Goal: Information Seeking & Learning: Learn about a topic

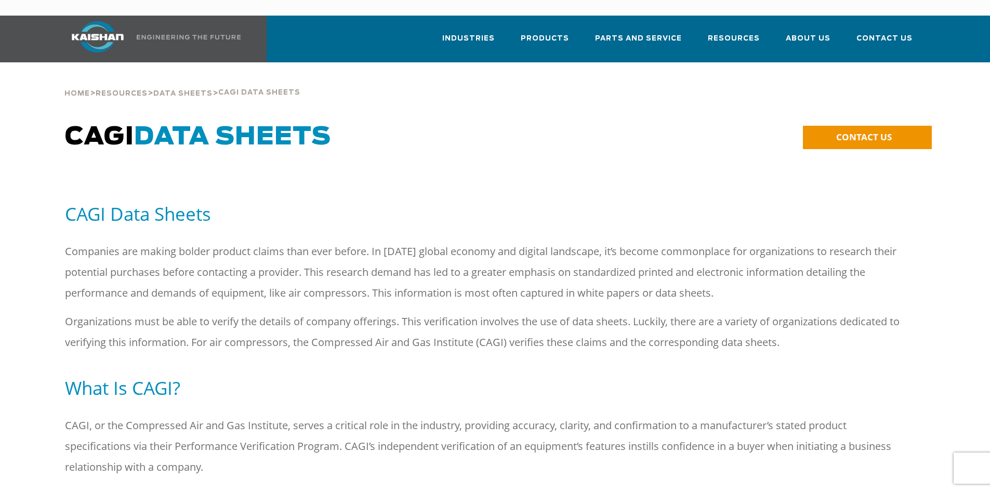
drag, startPoint x: 473, startPoint y: 135, endPoint x: 478, endPoint y: 132, distance: 6.5
click at [473, 135] on h1 "CAGI Data Sheets" at bounding box center [386, 137] width 643 height 29
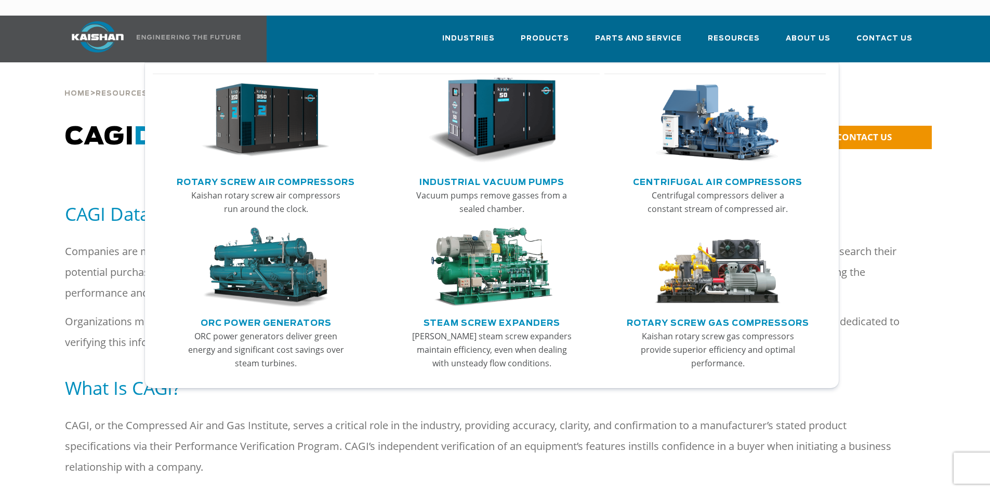
click at [259, 173] on link "Rotary Screw Air Compressors" at bounding box center [266, 181] width 178 height 16
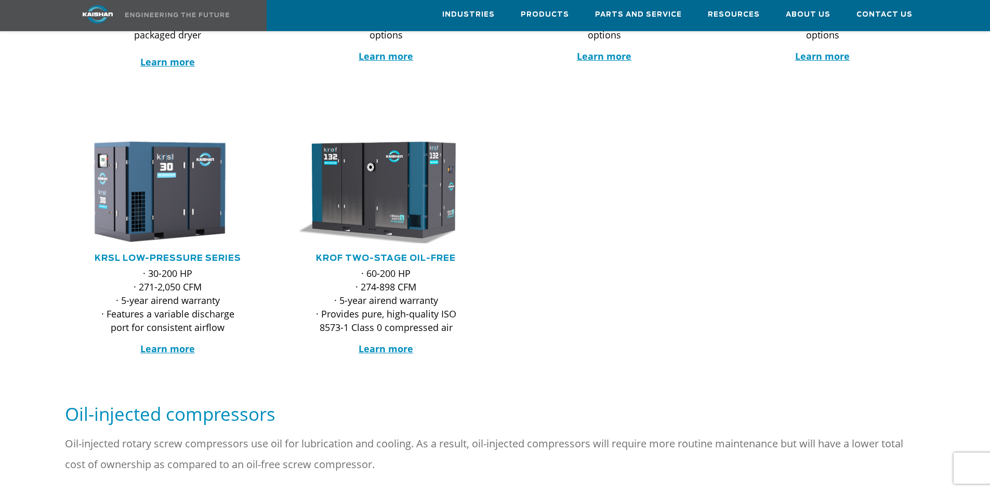
scroll to position [208, 0]
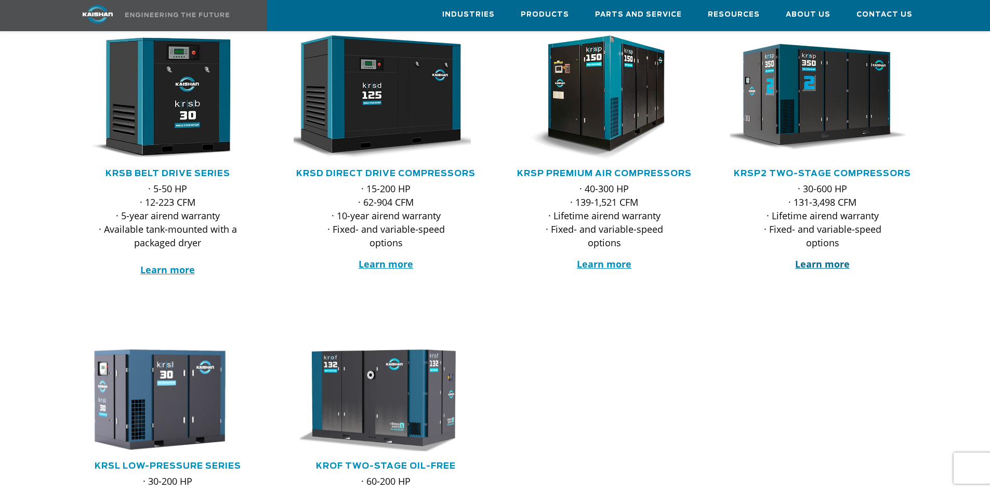
click at [835, 258] on strong "Learn more" at bounding box center [822, 264] width 55 height 12
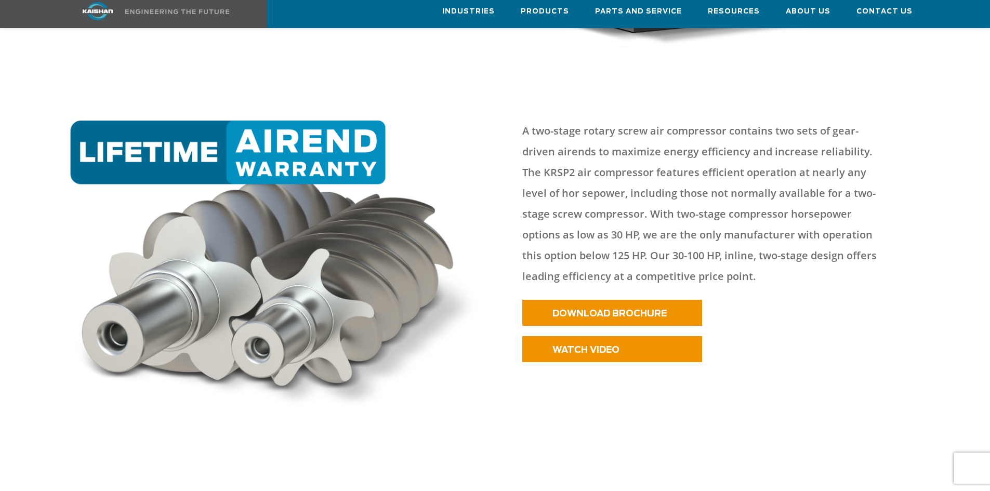
scroll to position [445, 0]
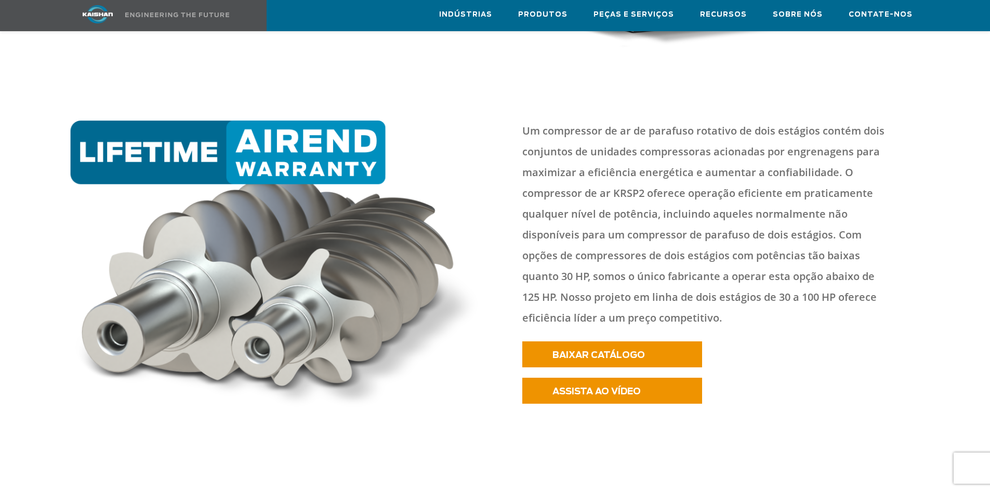
click at [757, 127] on p "Um compressor de ar de parafuso rotativo de dois estágios contém dois conjuntos…" at bounding box center [706, 225] width 368 height 208
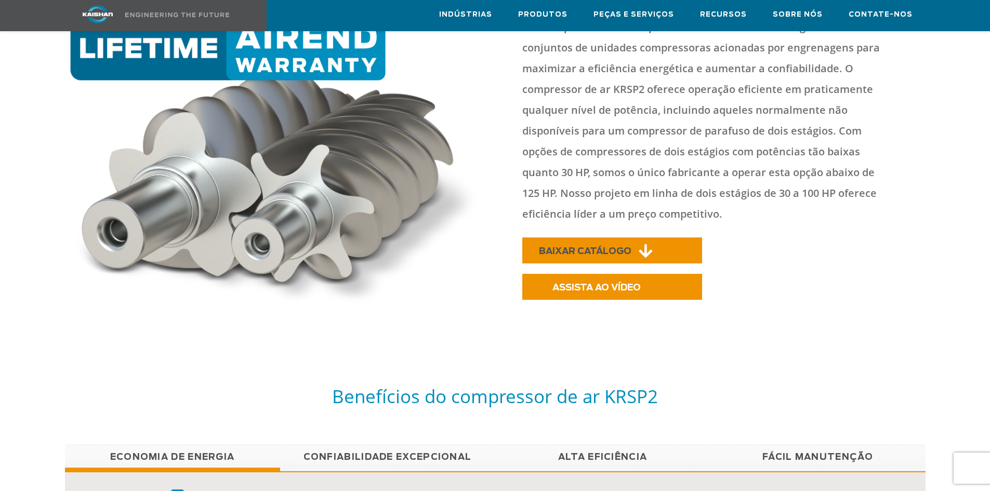
click at [619, 247] on font "BAIXAR CATÁLOGO" at bounding box center [585, 251] width 93 height 9
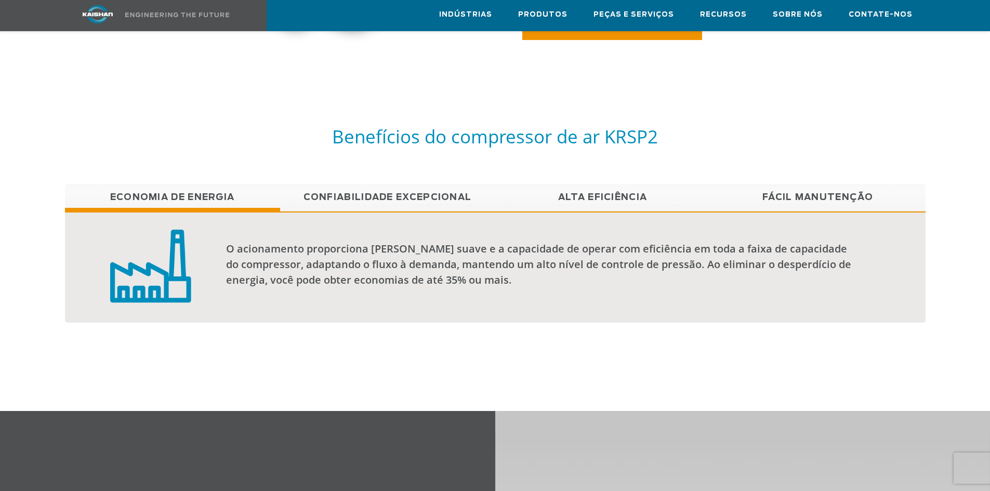
scroll to position [861, 0]
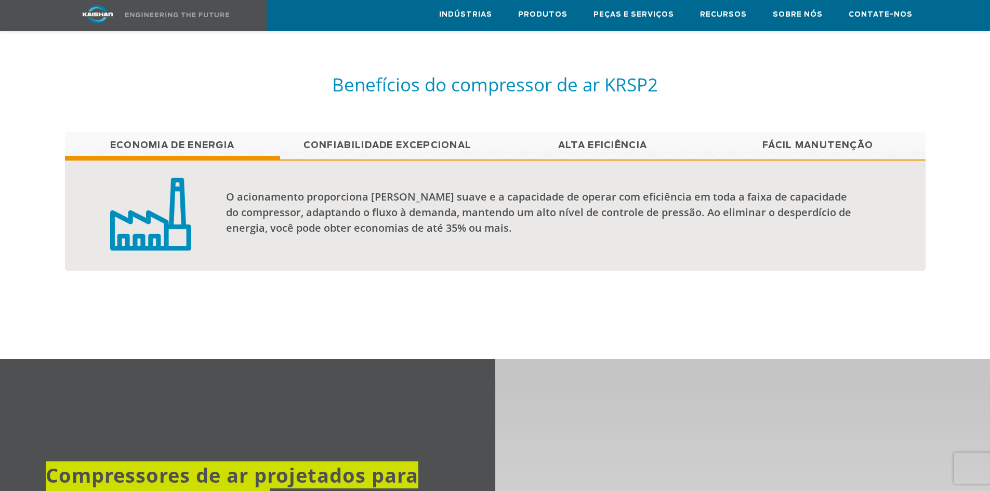
click at [402, 141] on font "Confiabilidade excepcional" at bounding box center [388, 145] width 168 height 9
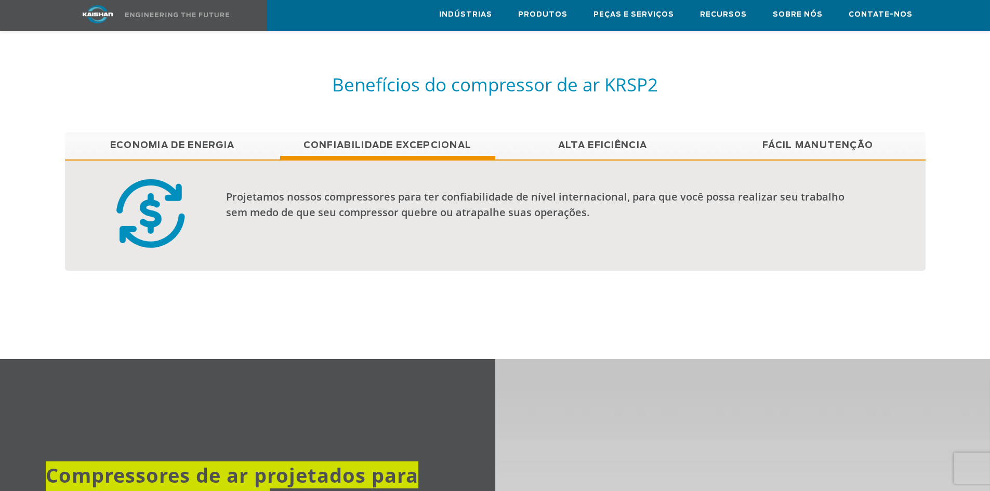
click at [590, 141] on font "Alta Eficiência" at bounding box center [602, 145] width 89 height 9
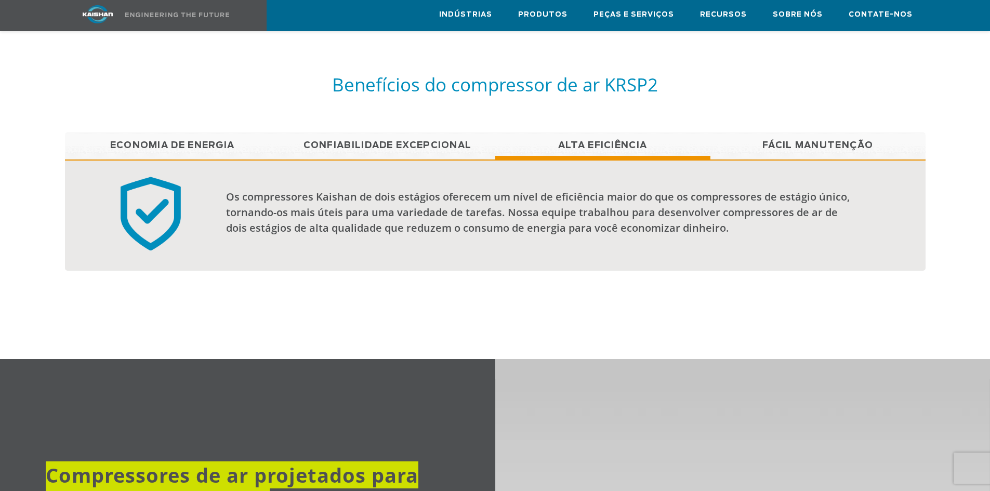
click at [802, 141] on font "Fácil manutenção" at bounding box center [818, 145] width 111 height 9
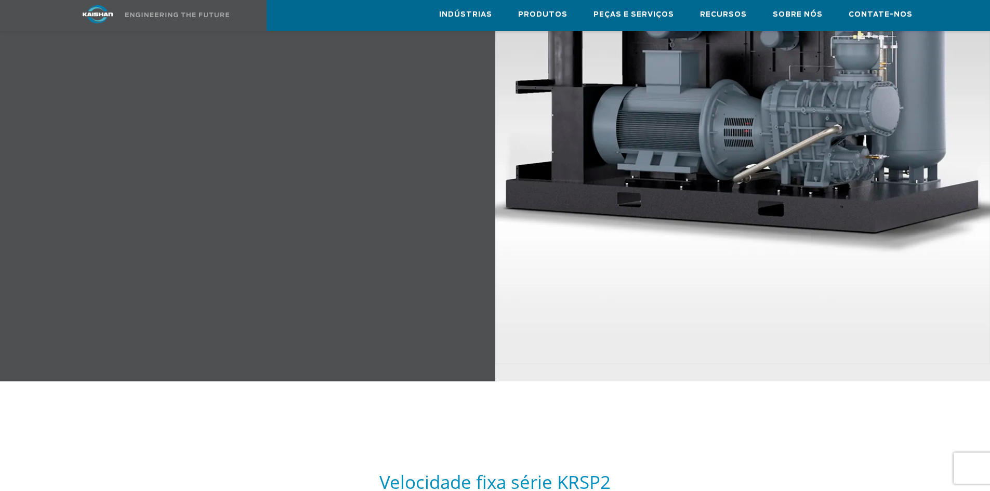
scroll to position [1225, 0]
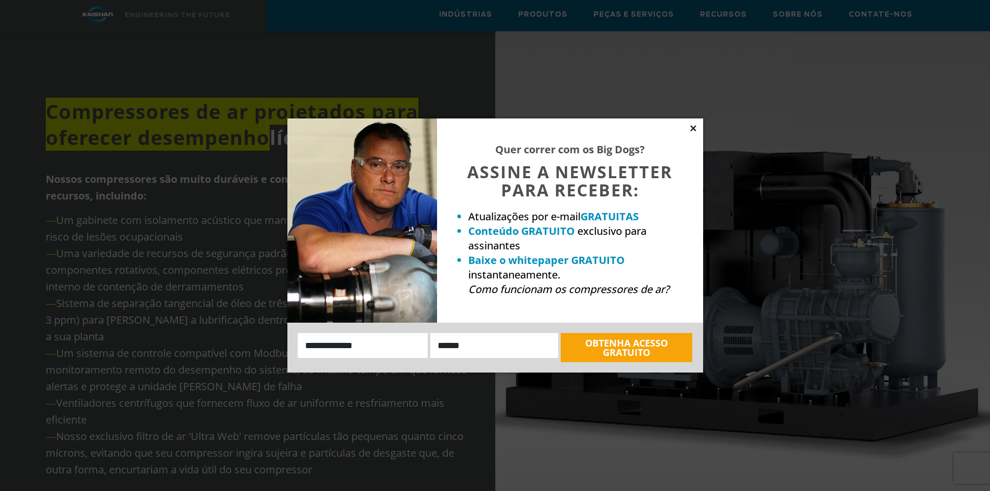
click at [691, 127] on icon at bounding box center [693, 128] width 6 height 6
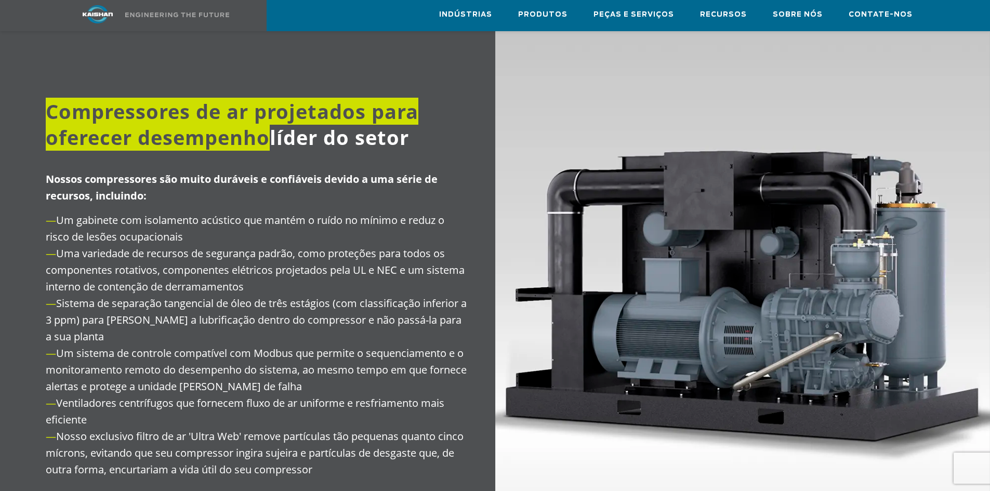
drag, startPoint x: 82, startPoint y: 204, endPoint x: 229, endPoint y: 219, distance: 147.4
click at [229, 219] on p "— Um gabinete com isolamento acústico que mantém o ruído no mínimo e reduz o ri…" at bounding box center [257, 345] width 423 height 266
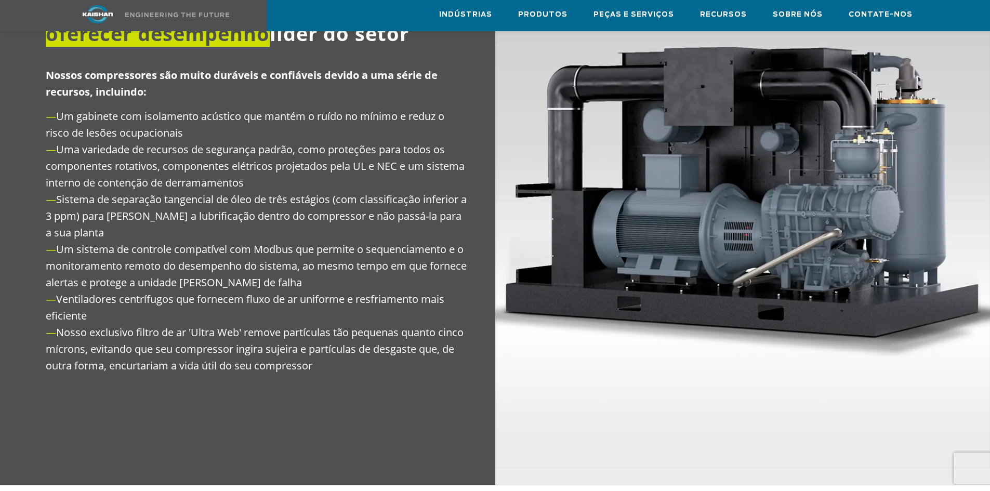
drag, startPoint x: 53, startPoint y: 137, endPoint x: 263, endPoint y: 172, distance: 213.3
click at [263, 172] on p "— Um gabinete com isolamento acústico que mantém o ruído no mínimo e reduz o ri…" at bounding box center [257, 241] width 423 height 266
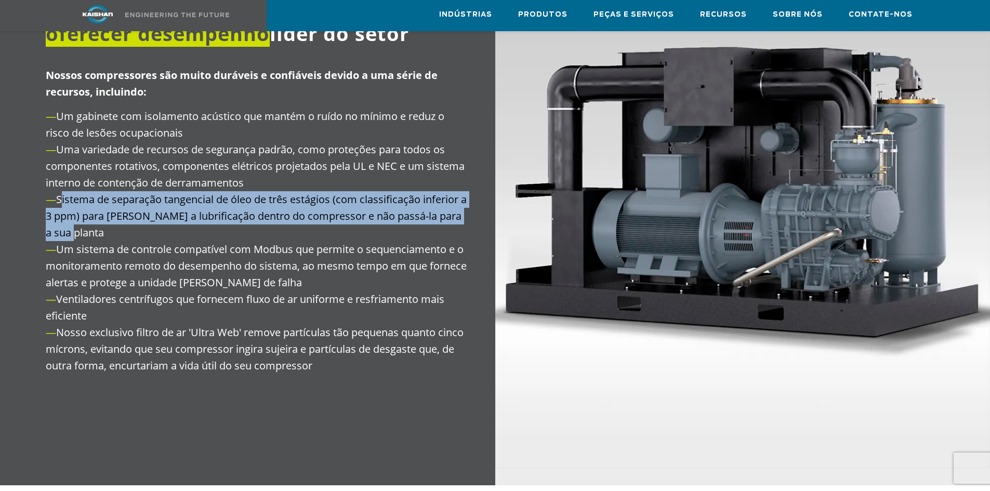
drag, startPoint x: 58, startPoint y: 183, endPoint x: 150, endPoint y: 210, distance: 95.3
click at [150, 210] on p "— Um gabinete com isolamento acústico que mantém o ruído no mínimo e reduz o ri…" at bounding box center [257, 241] width 423 height 266
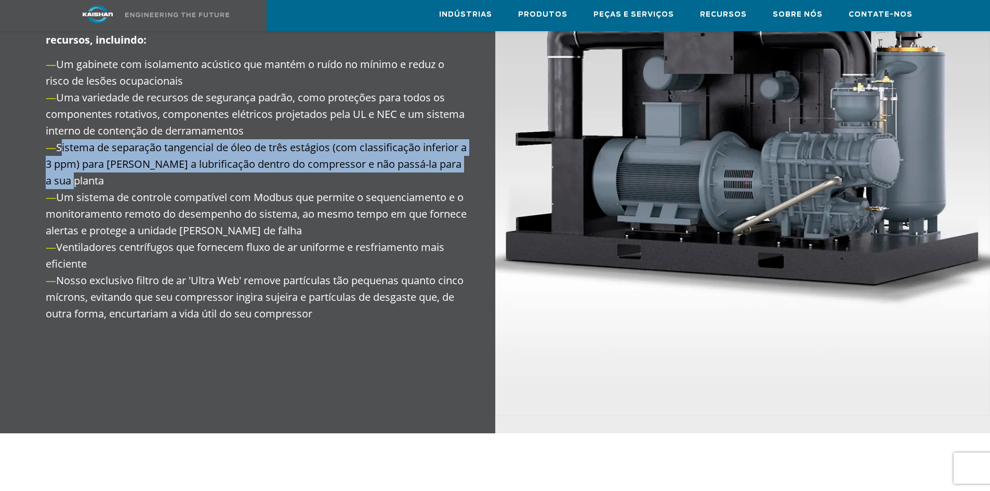
scroll to position [1433, 0]
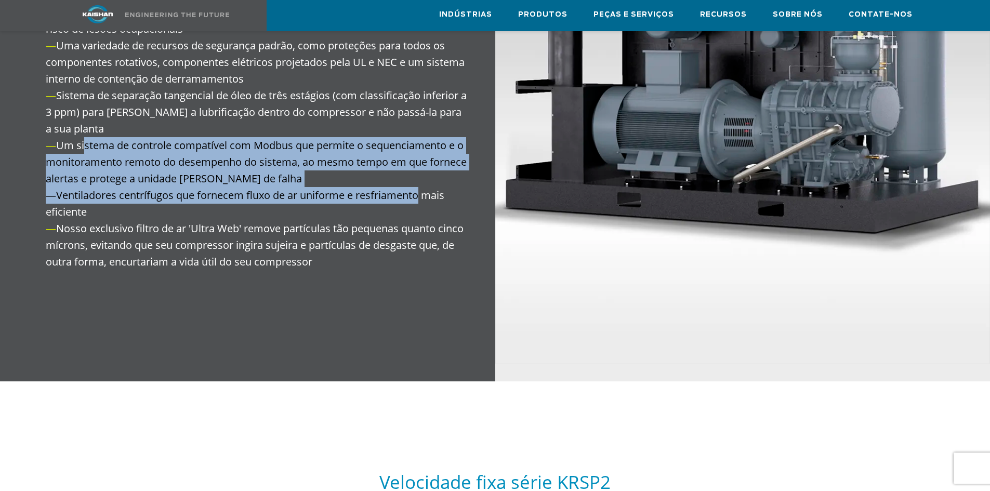
drag, startPoint x: 84, startPoint y: 131, endPoint x: 420, endPoint y: 179, distance: 338.7
click at [420, 179] on p "— Um gabinete com isolamento acústico que mantém o ruído no mínimo e reduz o ri…" at bounding box center [257, 137] width 423 height 266
drag, startPoint x: 112, startPoint y: 208, endPoint x: 316, endPoint y: 241, distance: 206.8
click at [316, 241] on p "— Um gabinete com isolamento acústico que mantém o ruído no mínimo e reduz o ri…" at bounding box center [257, 137] width 423 height 266
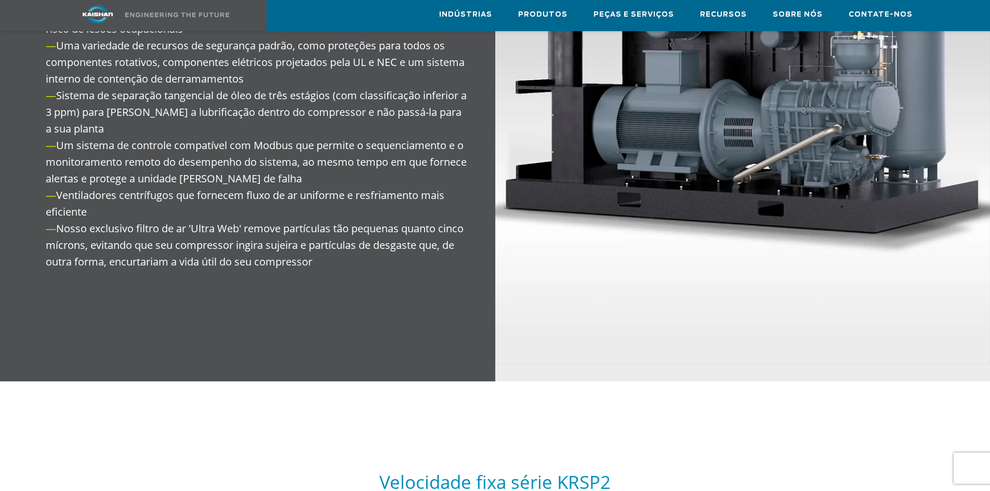
click at [332, 274] on div at bounding box center [257, 84] width 475 height 594
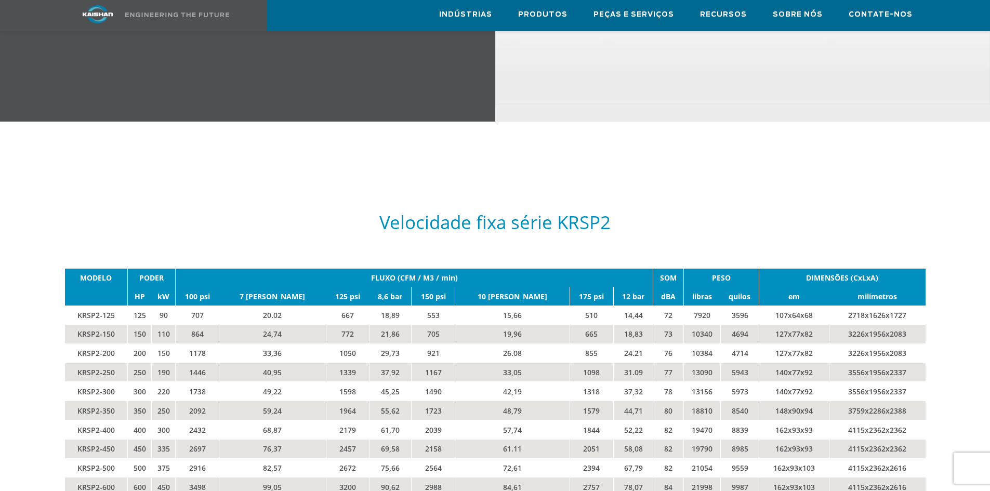
scroll to position [1797, 0]
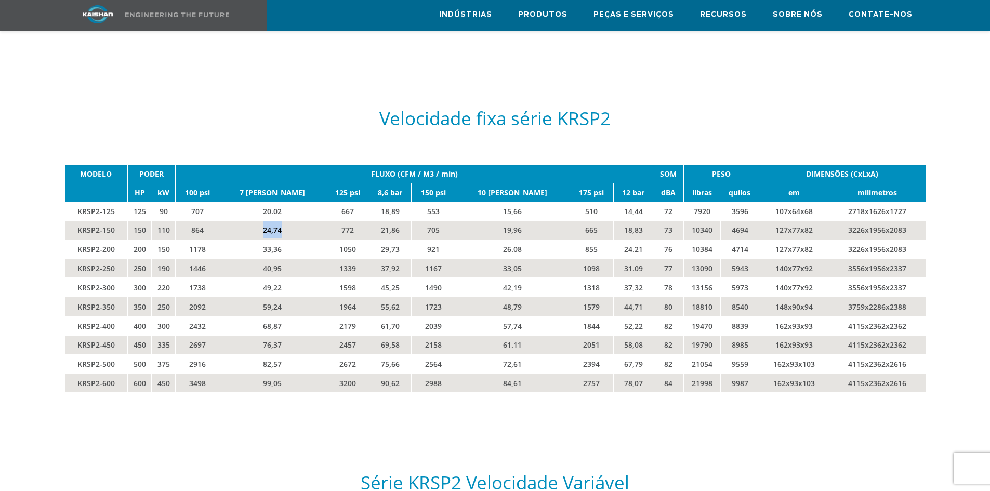
drag, startPoint x: 263, startPoint y: 213, endPoint x: 281, endPoint y: 212, distance: 18.2
click at [281, 220] on td "24,74" at bounding box center [272, 229] width 107 height 19
drag, startPoint x: 272, startPoint y: 232, endPoint x: 289, endPoint y: 232, distance: 17.2
click at [289, 240] on td "33,36" at bounding box center [272, 249] width 107 height 19
drag, startPoint x: 386, startPoint y: 232, endPoint x: 366, endPoint y: 234, distance: 19.8
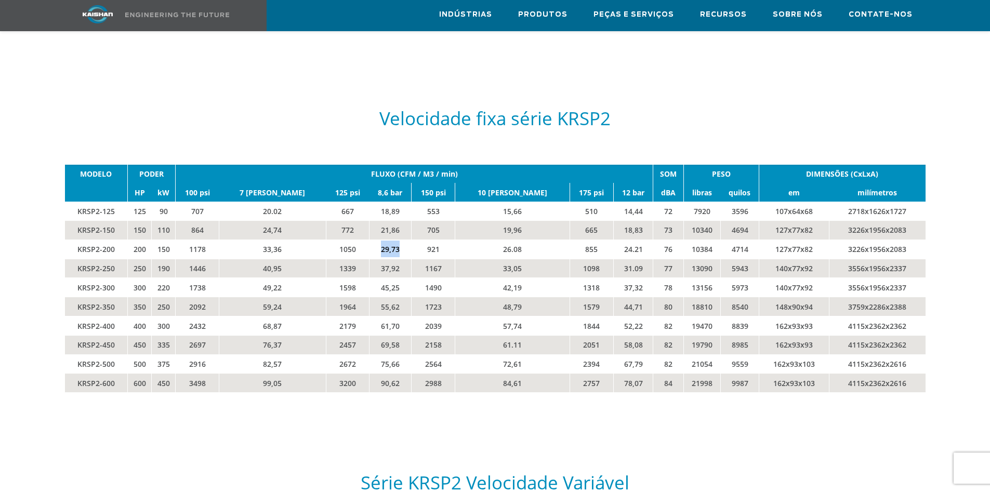
click at [369, 240] on td "29,73" at bounding box center [390, 249] width 43 height 19
drag, startPoint x: 493, startPoint y: 232, endPoint x: 472, endPoint y: 235, distance: 21.0
click at [472, 240] on td "26.08" at bounding box center [512, 249] width 115 height 19
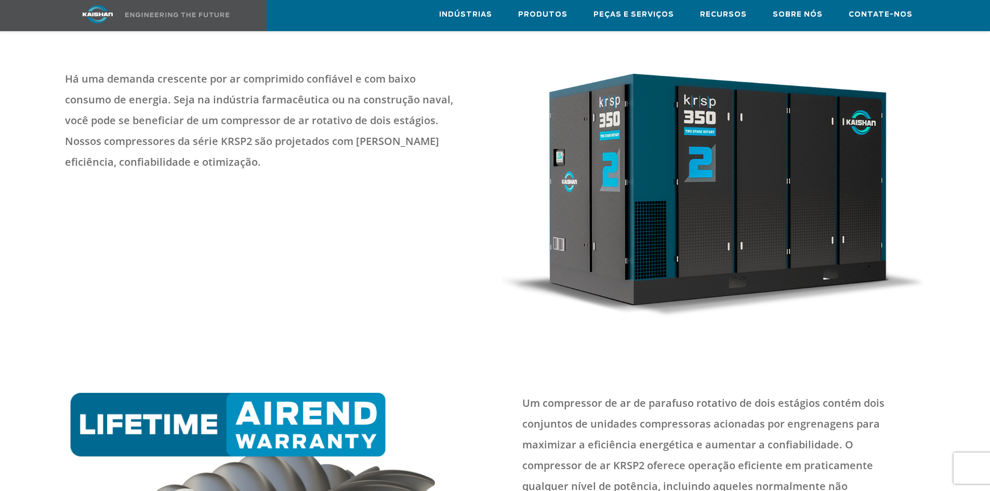
scroll to position [0, 0]
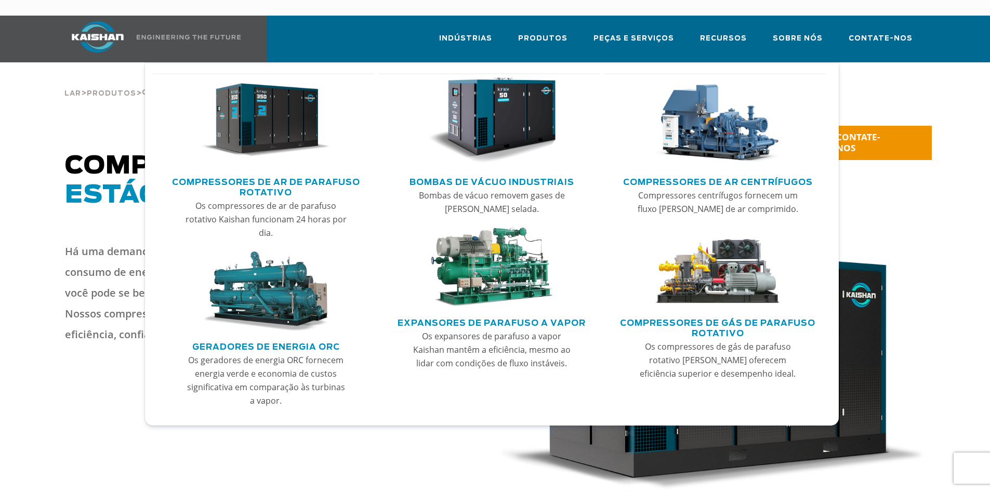
click at [513, 178] on font "Bombas de vácuo industriais" at bounding box center [492, 182] width 165 height 8
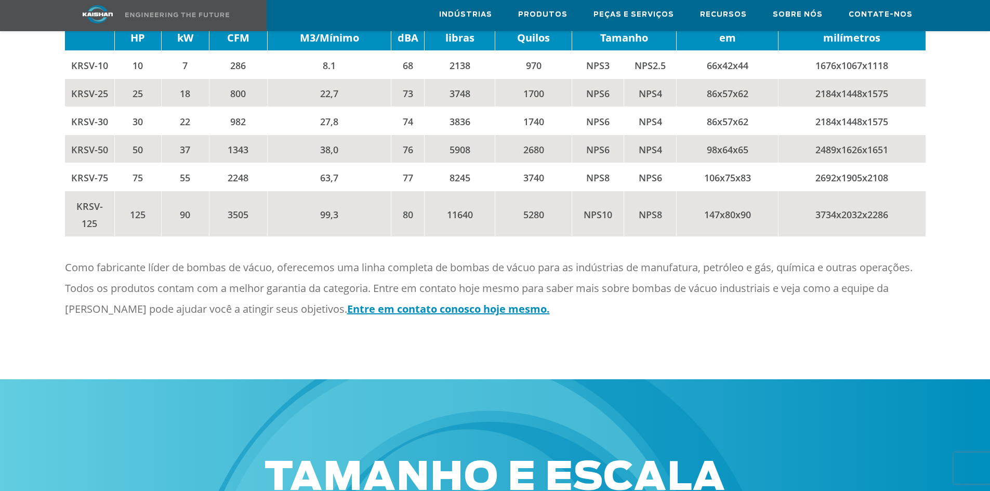
scroll to position [1196, 0]
